Goal: Task Accomplishment & Management: Manage account settings

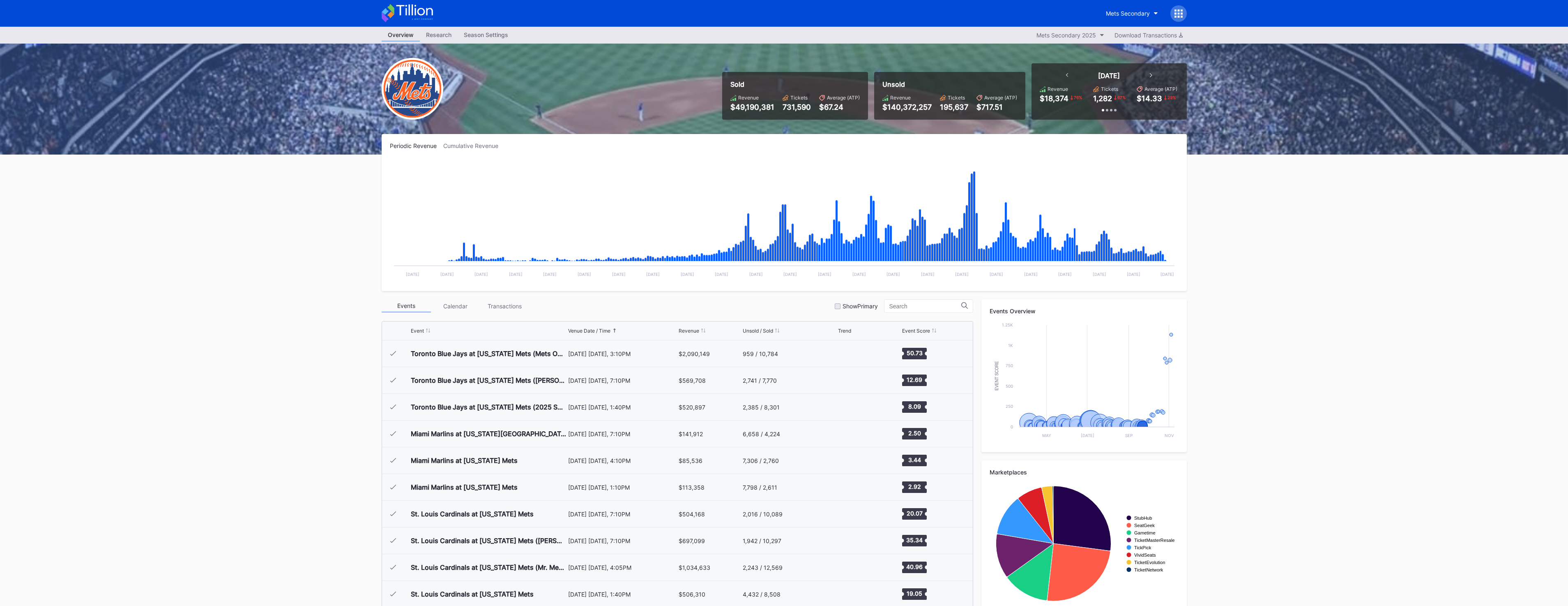
scroll to position [2111, 0]
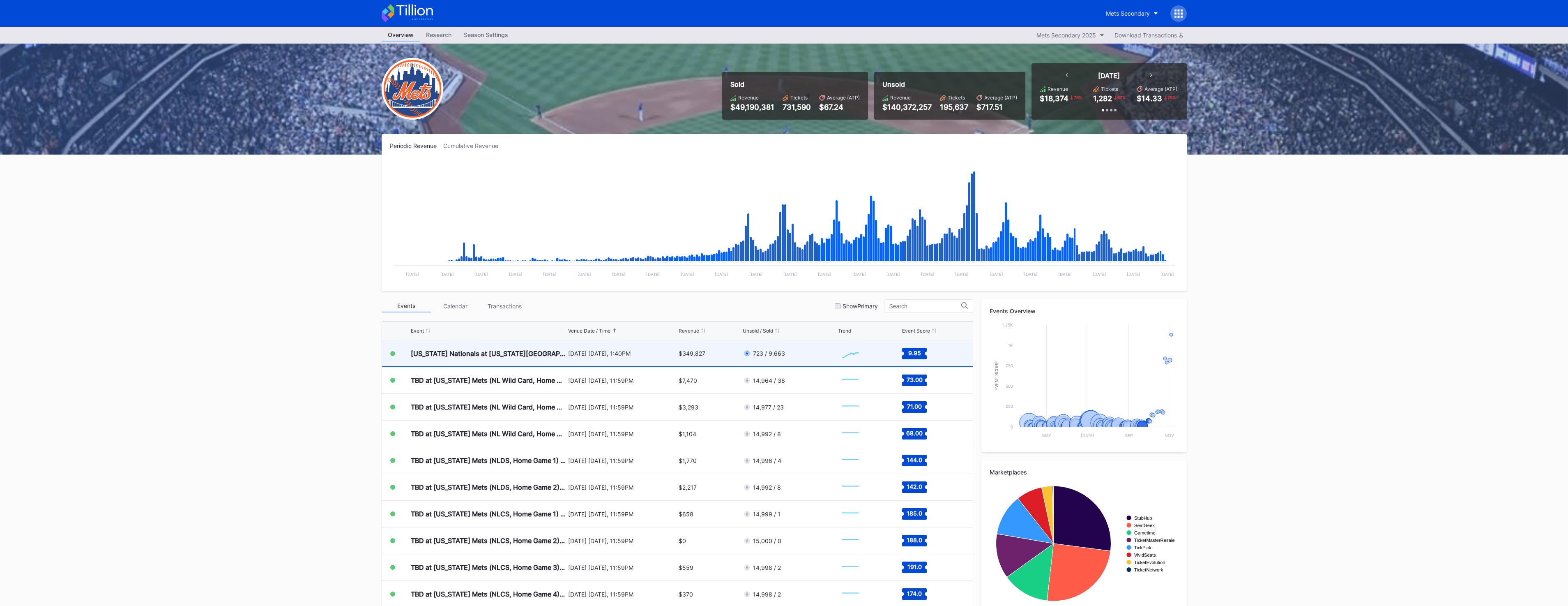
click at [544, 358] on div "[US_STATE] Nationals at [US_STATE][GEOGRAPHIC_DATA]" at bounding box center [488, 353] width 155 height 26
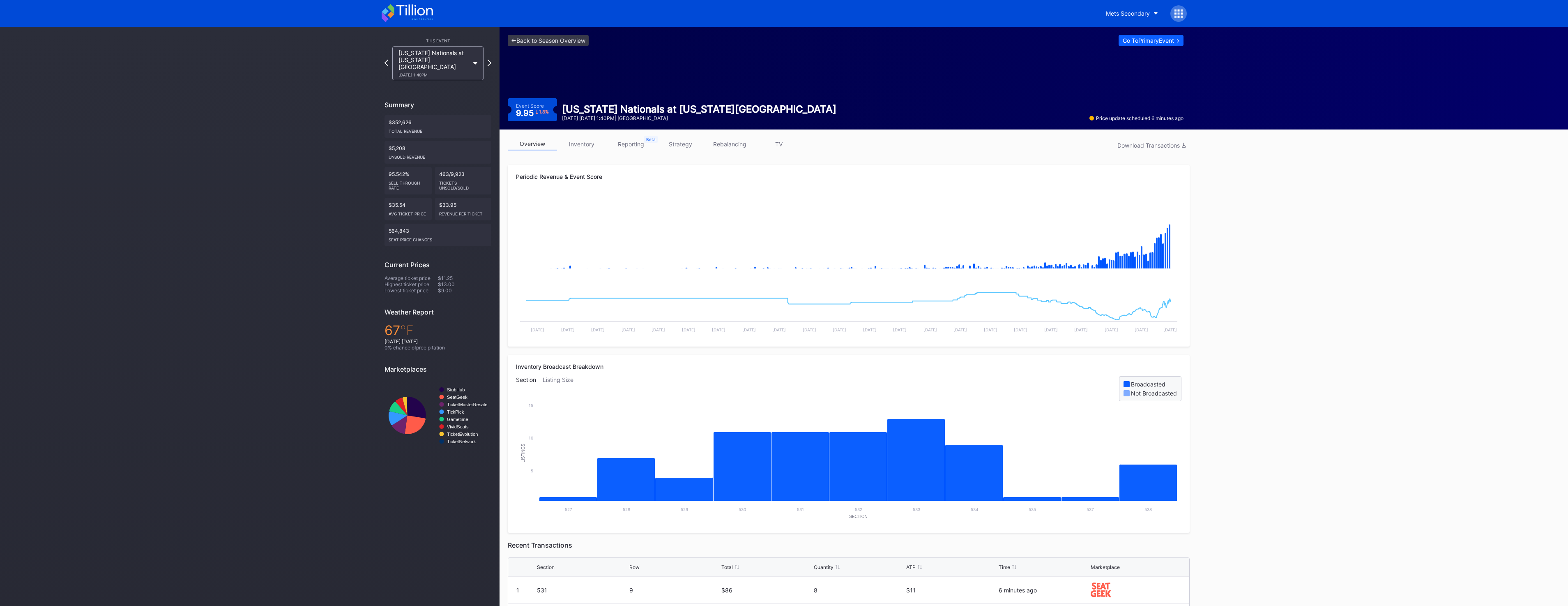
click at [577, 146] on link "inventory" at bounding box center [582, 144] width 49 height 13
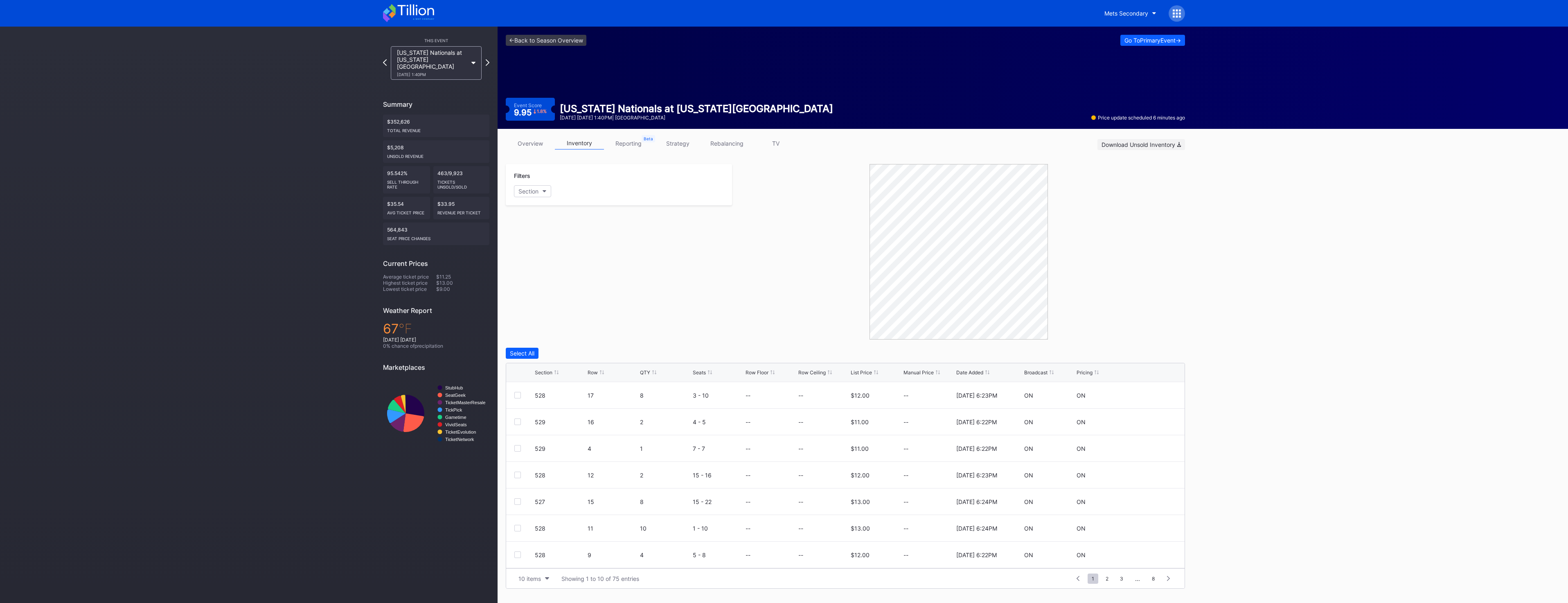
click at [1149, 141] on button "Download Unsold Inventory" at bounding box center [1141, 145] width 88 height 11
click at [653, 374] on div at bounding box center [654, 372] width 4 height 6
click at [517, 452] on div "529 14 10 1 - 10 -- -- $12.00 -- 2/21/2025 6:24PM ON ON" at bounding box center [845, 448] width 679 height 27
click at [517, 451] on div at bounding box center [517, 448] width 7 height 7
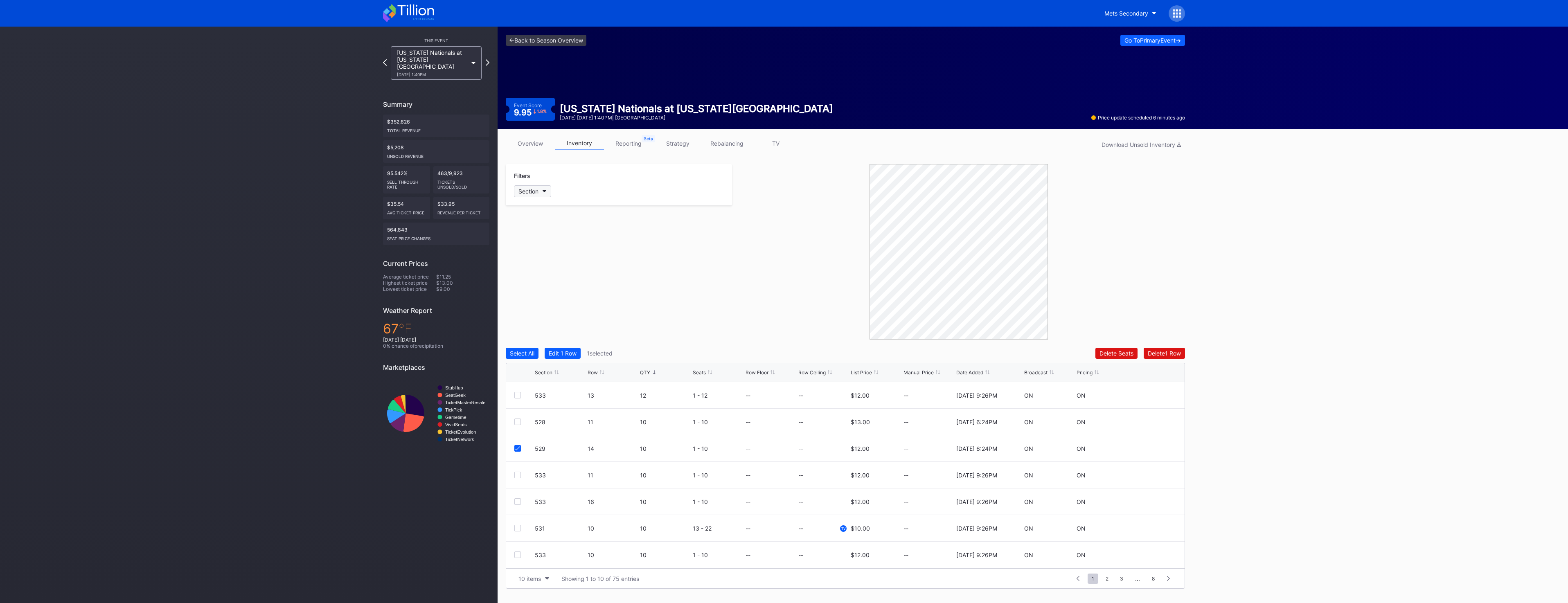
click at [533, 190] on div "Section" at bounding box center [528, 191] width 20 height 7
click at [564, 268] on div "529" at bounding box center [561, 267] width 96 height 15
click at [519, 504] on button "10 items" at bounding box center [534, 499] width 39 height 11
drag, startPoint x: 531, startPoint y: 553, endPoint x: 533, endPoint y: 563, distance: 10.2
click at [533, 563] on div "10 items 50 items 100 items 200 items" at bounding box center [534, 542] width 39 height 60
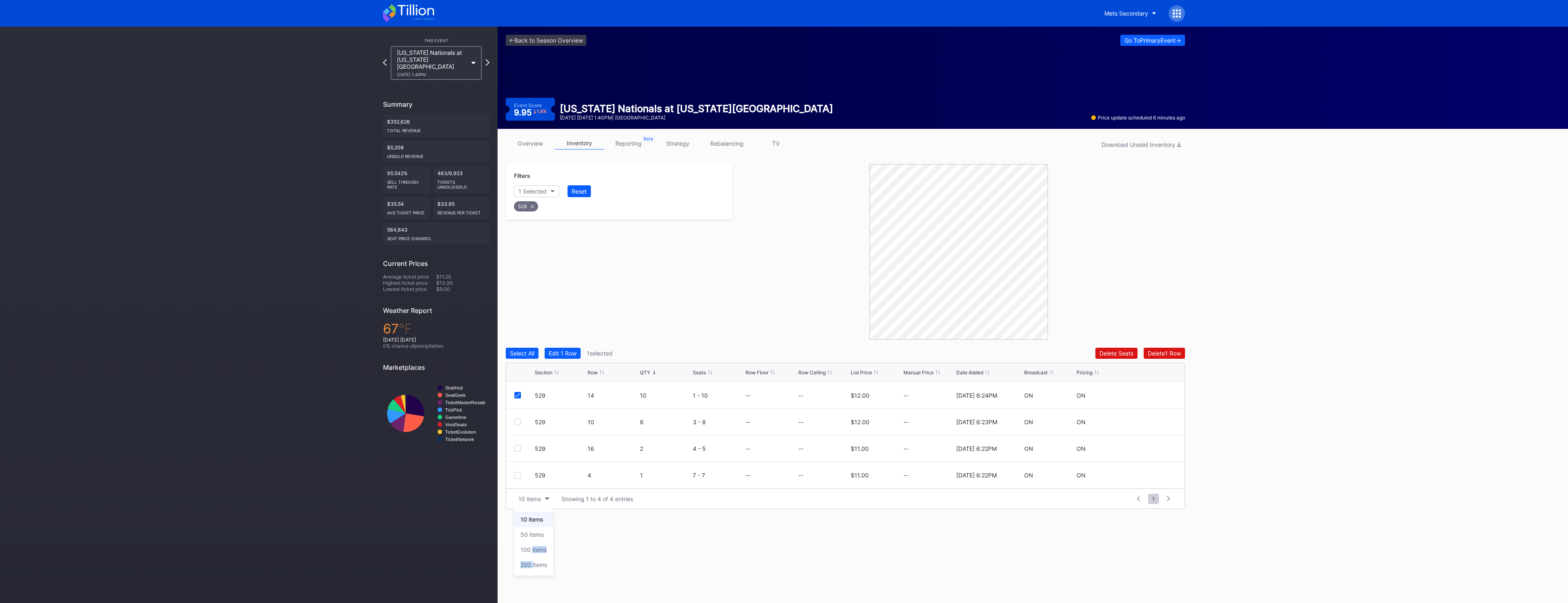
click at [533, 563] on div "200 items" at bounding box center [534, 564] width 27 height 7
click at [533, 211] on div "529" at bounding box center [526, 206] width 24 height 10
click at [514, 475] on div at bounding box center [517, 475] width 7 height 7
click at [516, 498] on div at bounding box center [517, 501] width 7 height 7
click at [517, 555] on div at bounding box center [517, 554] width 7 height 7
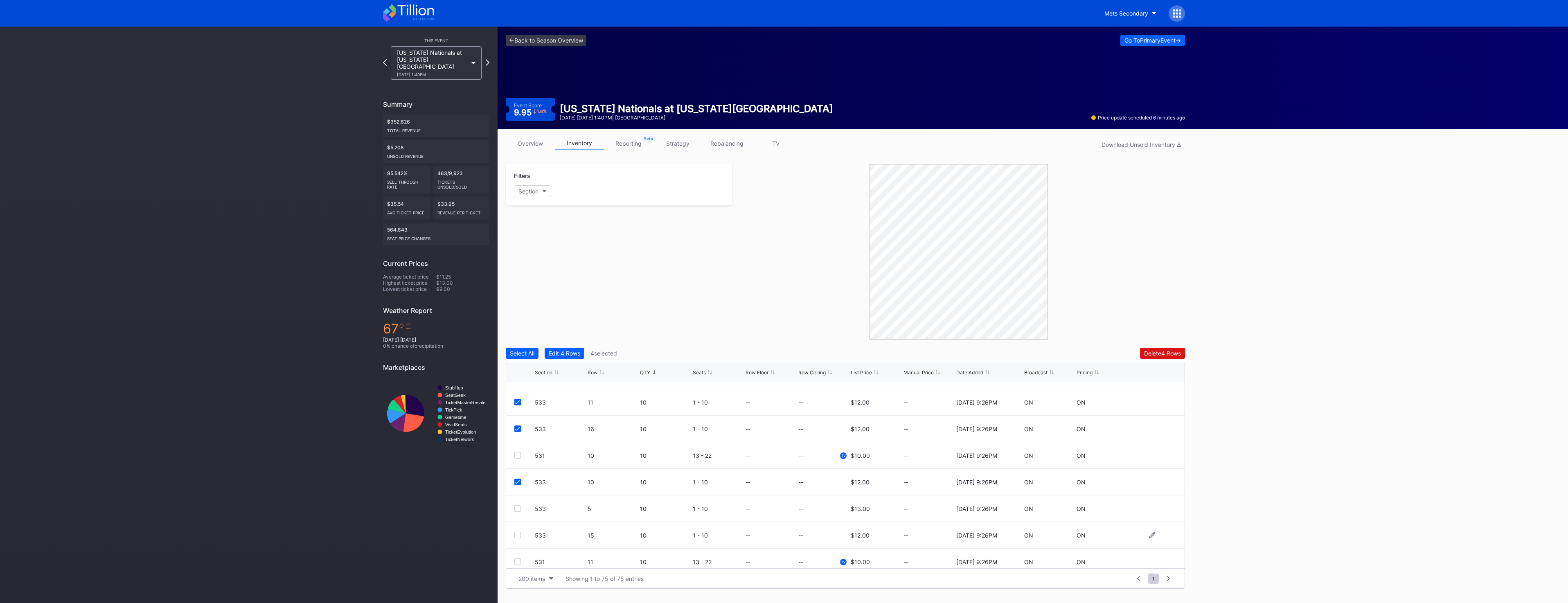
scroll to position [82, 0]
click at [518, 526] on div at bounding box center [517, 526] width 7 height 7
click at [1175, 352] on div "Delete 5 Rows" at bounding box center [1163, 353] width 37 height 7
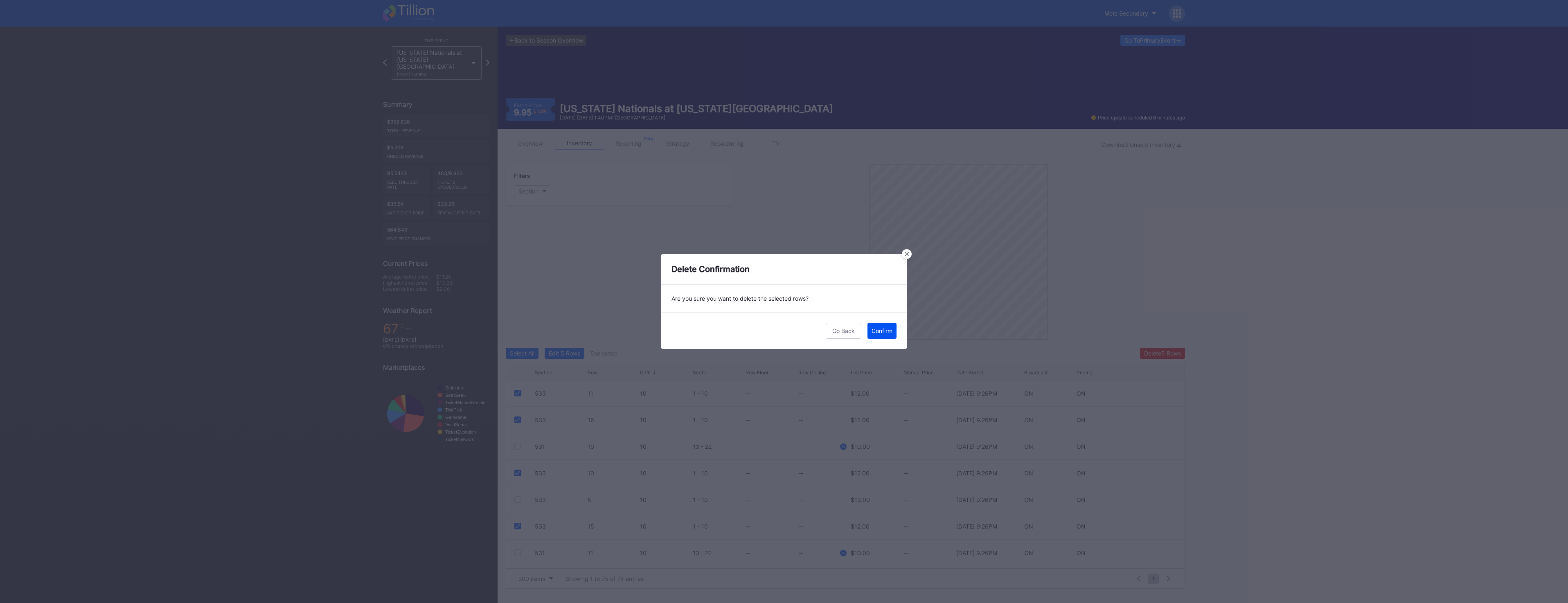
click at [882, 330] on div "Confirm" at bounding box center [882, 330] width 21 height 7
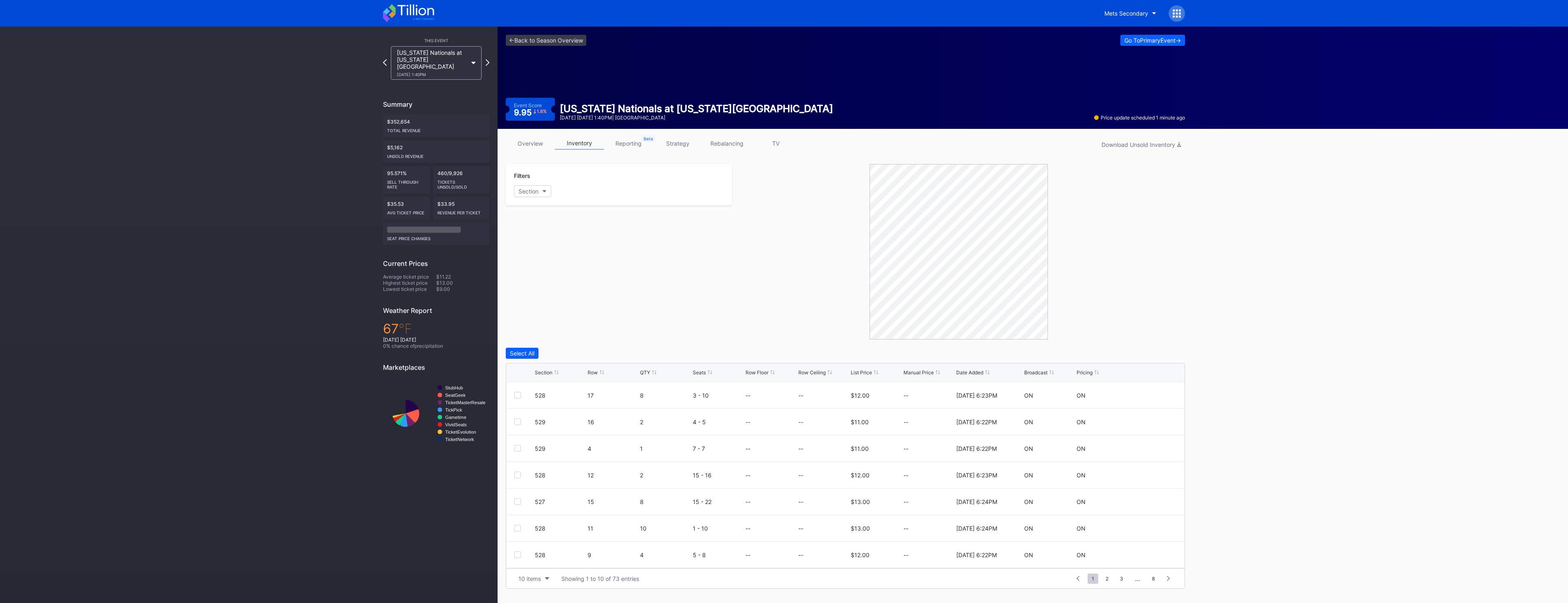
click at [650, 376] on div "Section Row QTY Seats Row Floor Row Ceiling List Price Manual Price Date Added …" at bounding box center [845, 372] width 679 height 19
click at [650, 373] on div "QTY" at bounding box center [645, 372] width 10 height 6
click at [519, 449] on div at bounding box center [517, 448] width 7 height 7
click at [517, 475] on div at bounding box center [517, 475] width 7 height 7
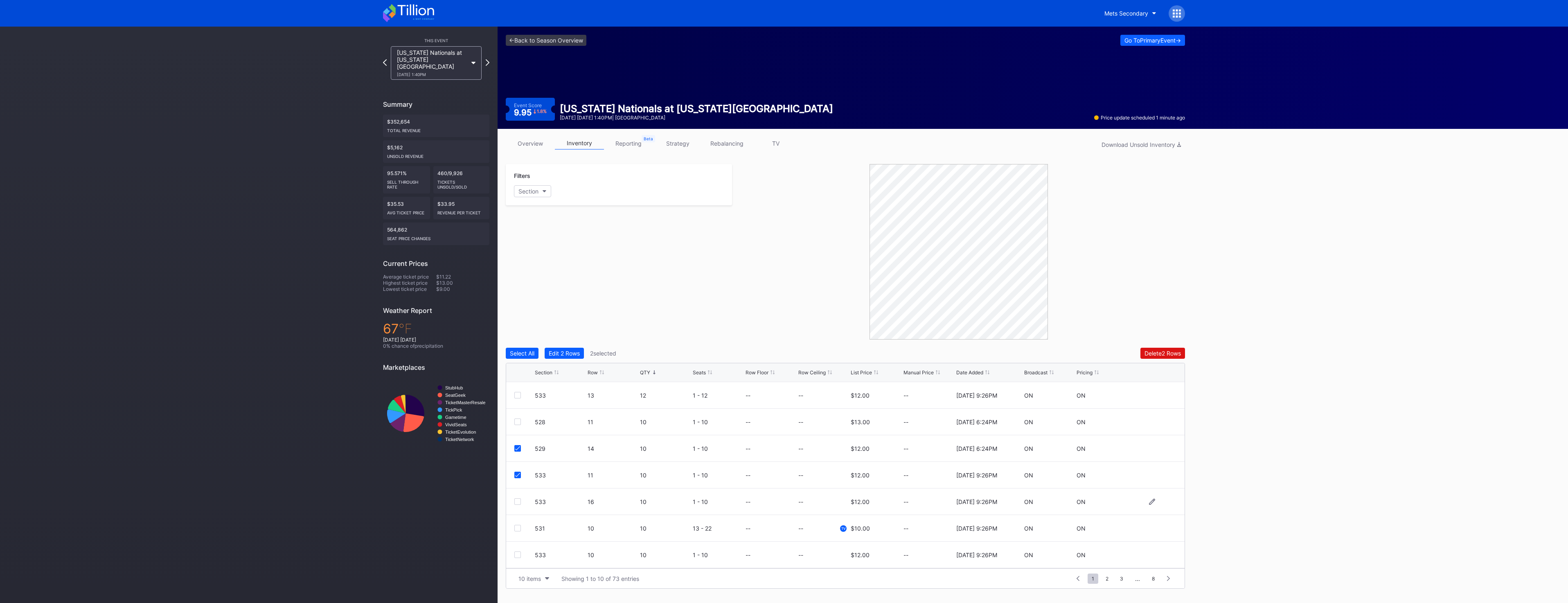
click at [517, 502] on div at bounding box center [517, 501] width 7 height 7
click at [520, 555] on div at bounding box center [517, 554] width 7 height 7
click at [517, 529] on div at bounding box center [517, 528] width 7 height 7
click at [1161, 357] on div "Delete 5 Rows" at bounding box center [1163, 353] width 37 height 7
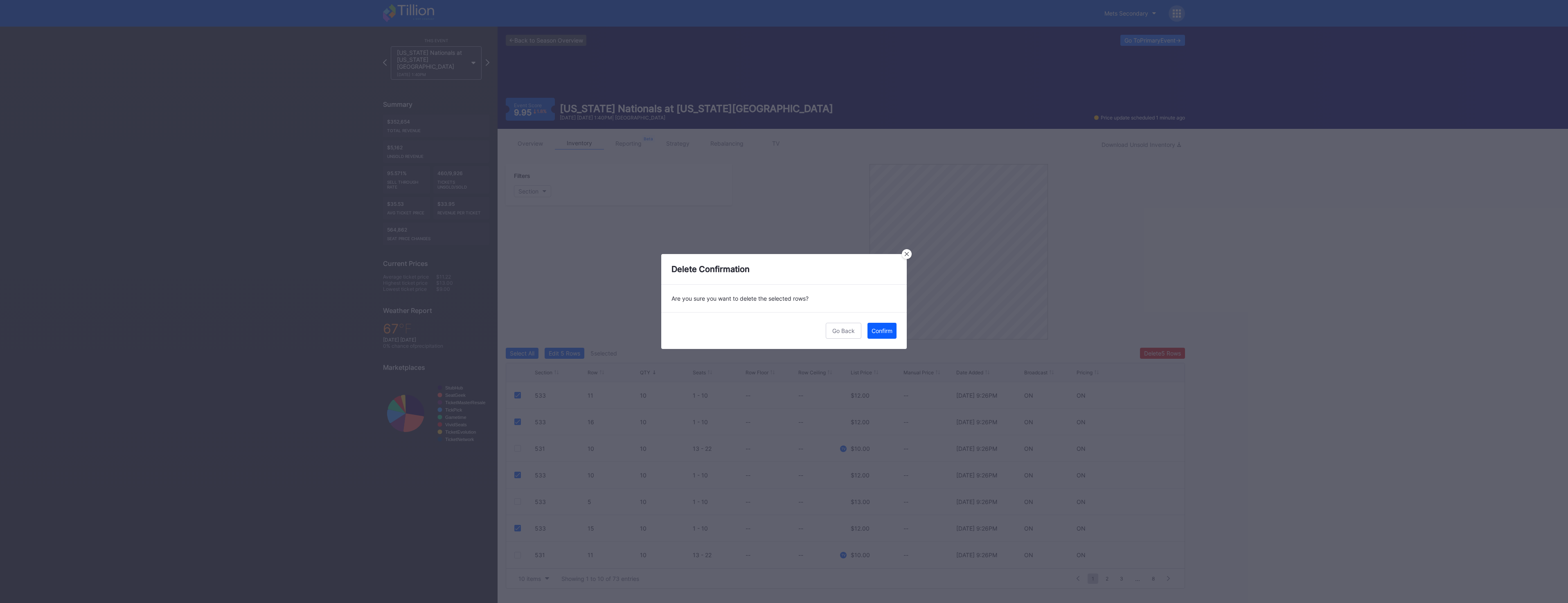
click at [863, 324] on div "Go Back Confirm" at bounding box center [783, 330] width 245 height 37
click at [893, 329] on button "Confirm" at bounding box center [882, 330] width 29 height 16
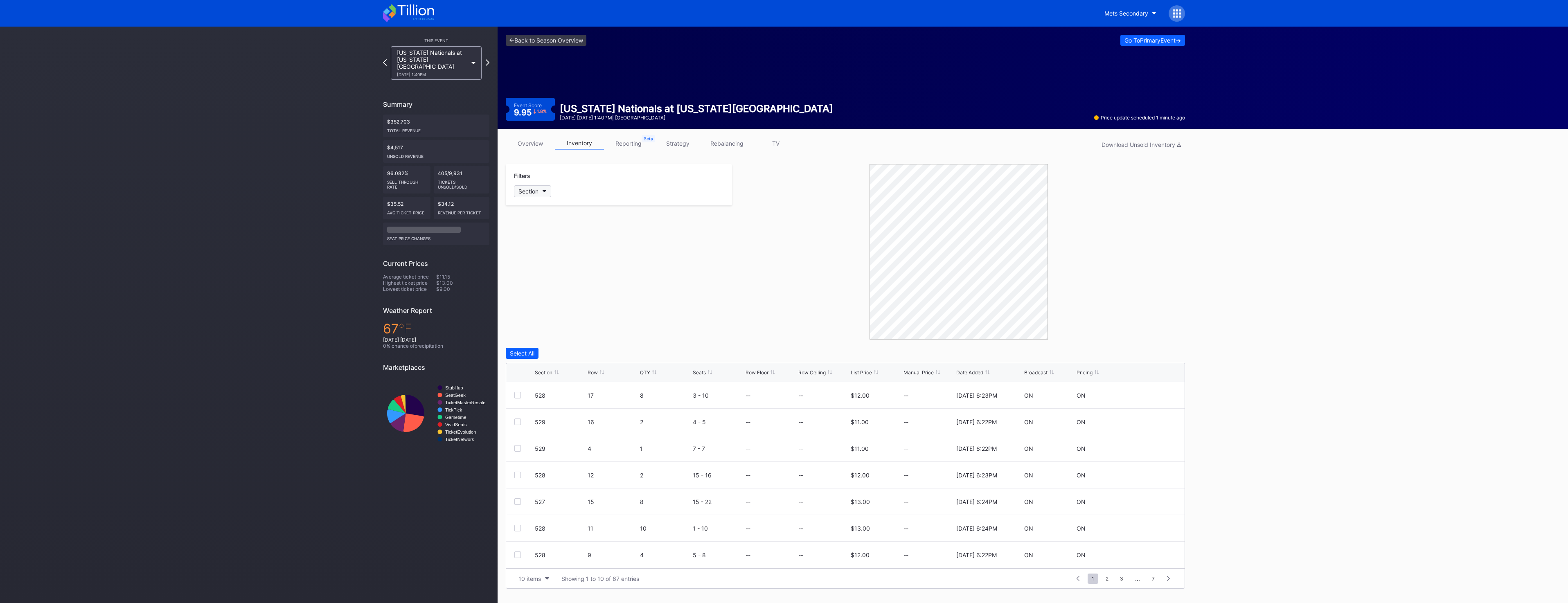
click at [539, 192] on div "Section" at bounding box center [528, 191] width 20 height 7
click at [561, 267] on div "529" at bounding box center [561, 267] width 96 height 15
click at [562, 326] on div "533" at bounding box center [561, 327] width 96 height 15
click at [649, 373] on div "QTY" at bounding box center [645, 372] width 10 height 6
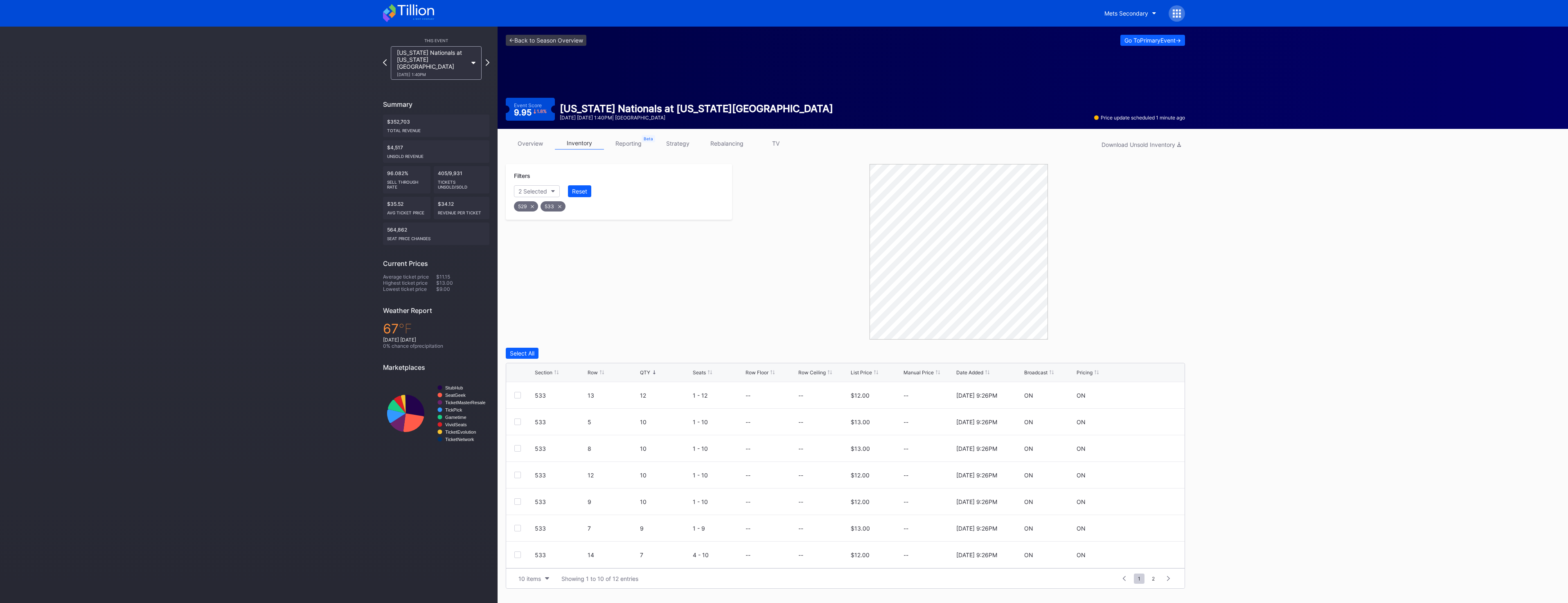
click at [801, 158] on div "overview inventory reporting strategy rebalancing TV Download Unsold Inventory …" at bounding box center [845, 363] width 696 height 468
